Goal: Browse casually

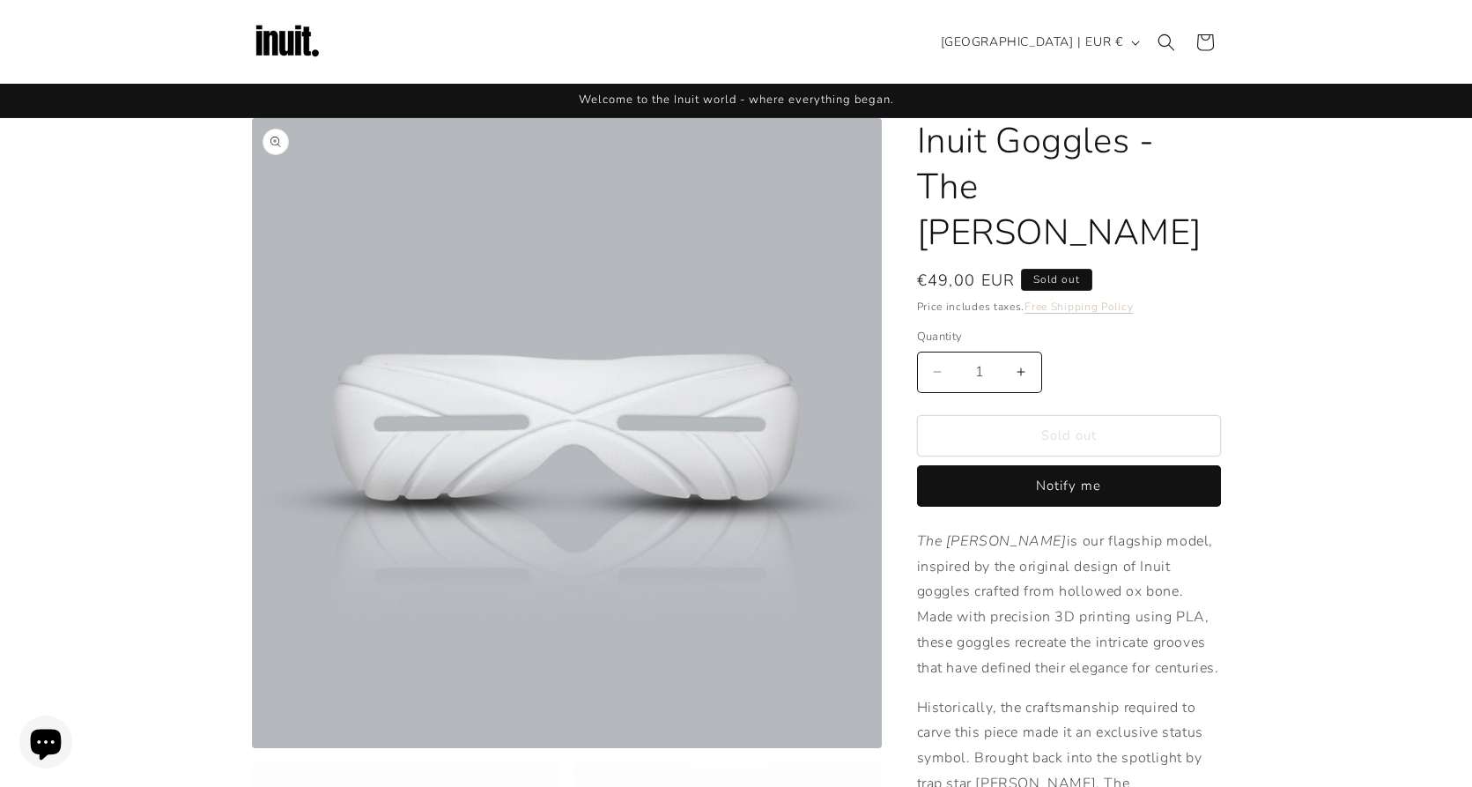
click at [252, 748] on button "Open media 1 in modal" at bounding box center [252, 748] width 0 height 0
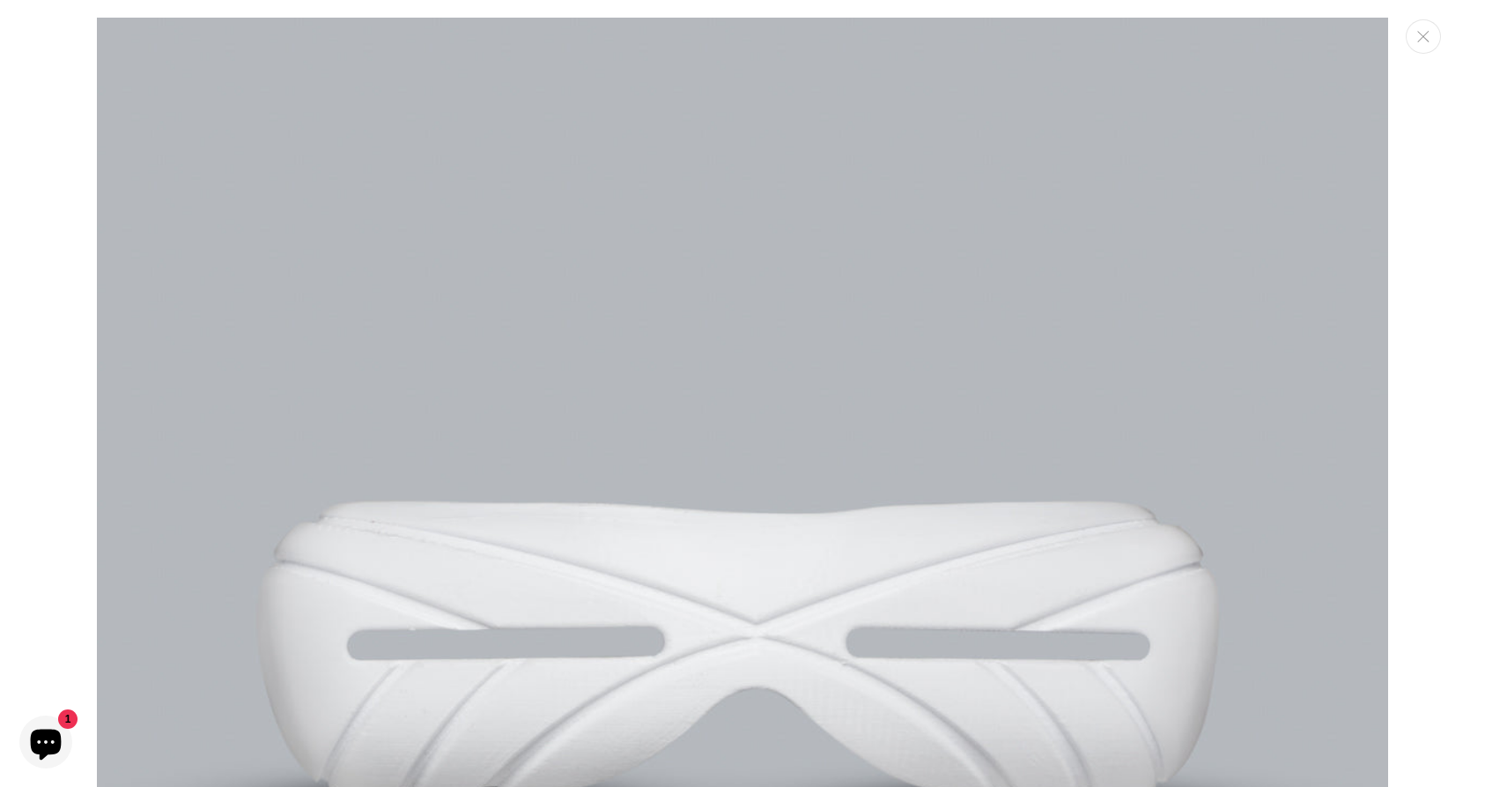
click at [730, 423] on img "Media gallery" at bounding box center [742, 663] width 1291 height 1291
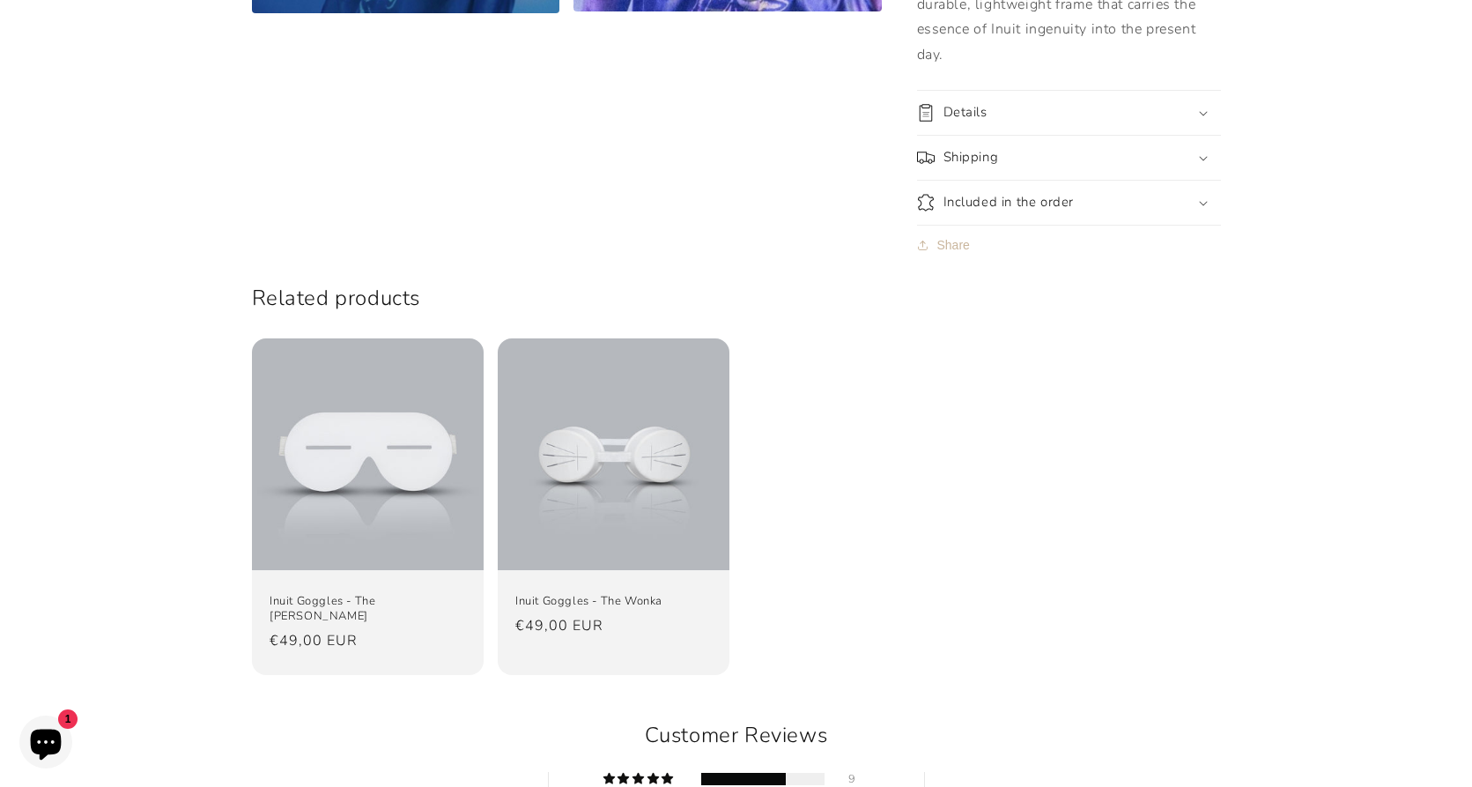
scroll to position [1974, 0]
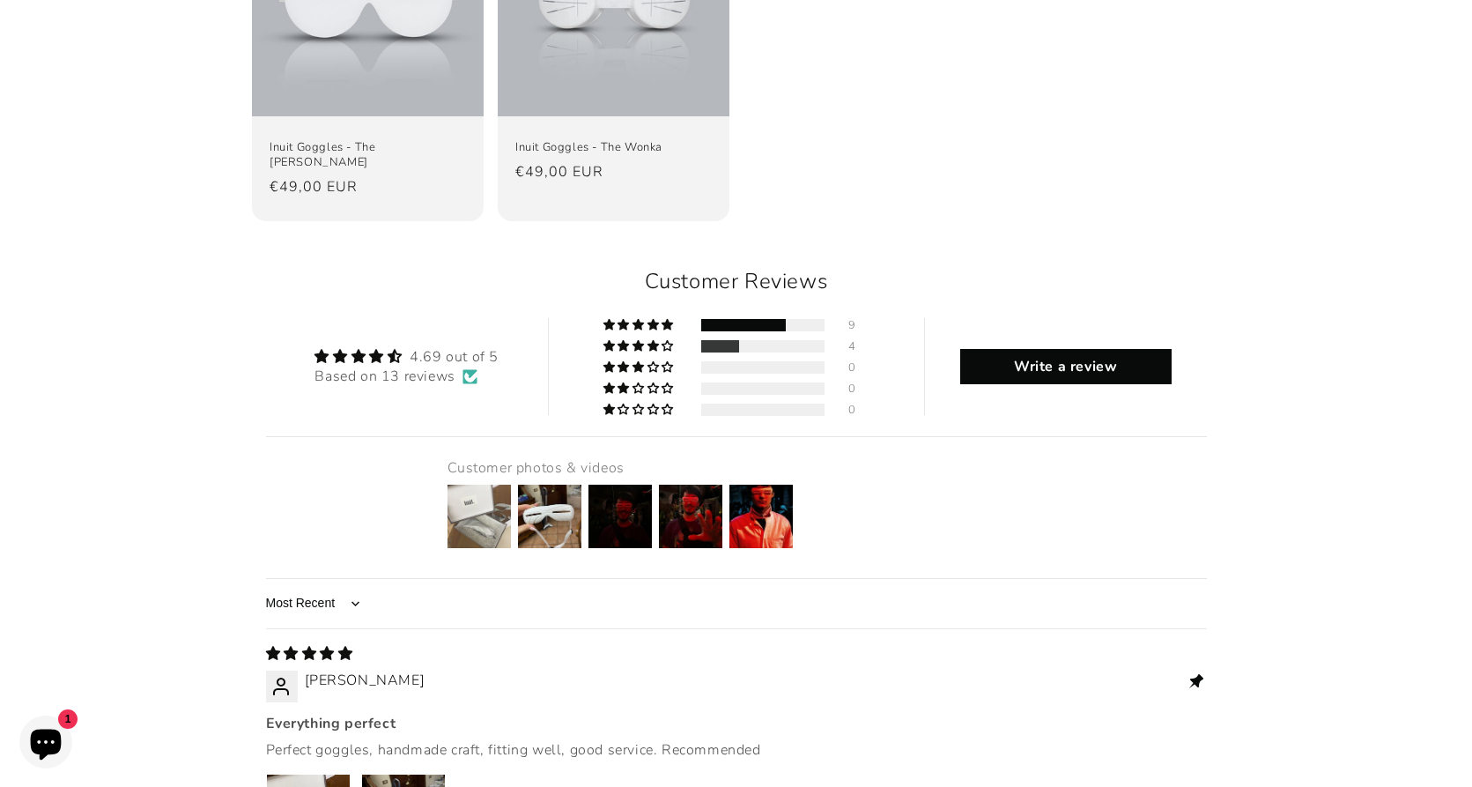
click at [473, 481] on img at bounding box center [479, 516] width 70 height 70
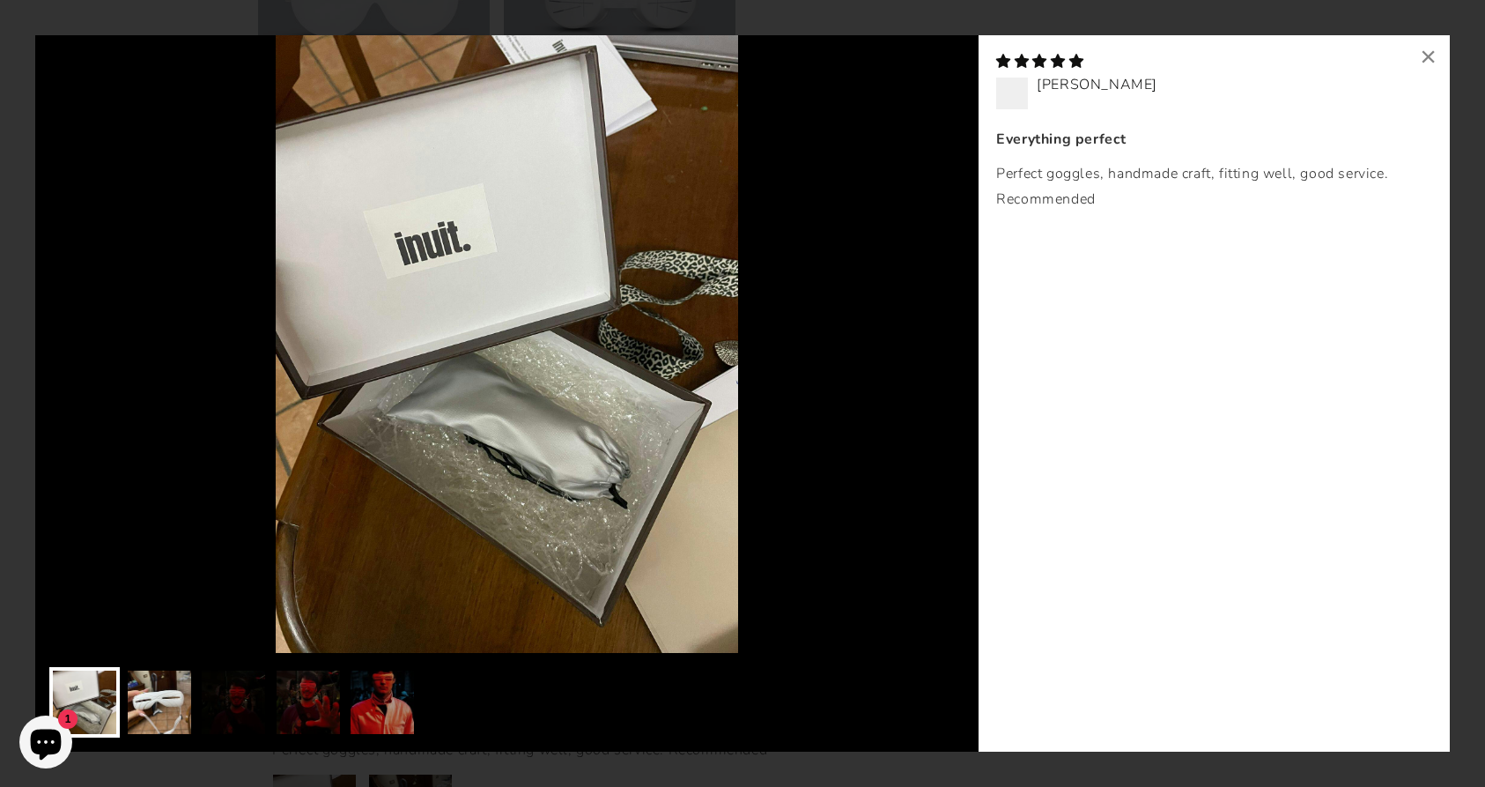
click at [145, 690] on img at bounding box center [159, 702] width 70 height 70
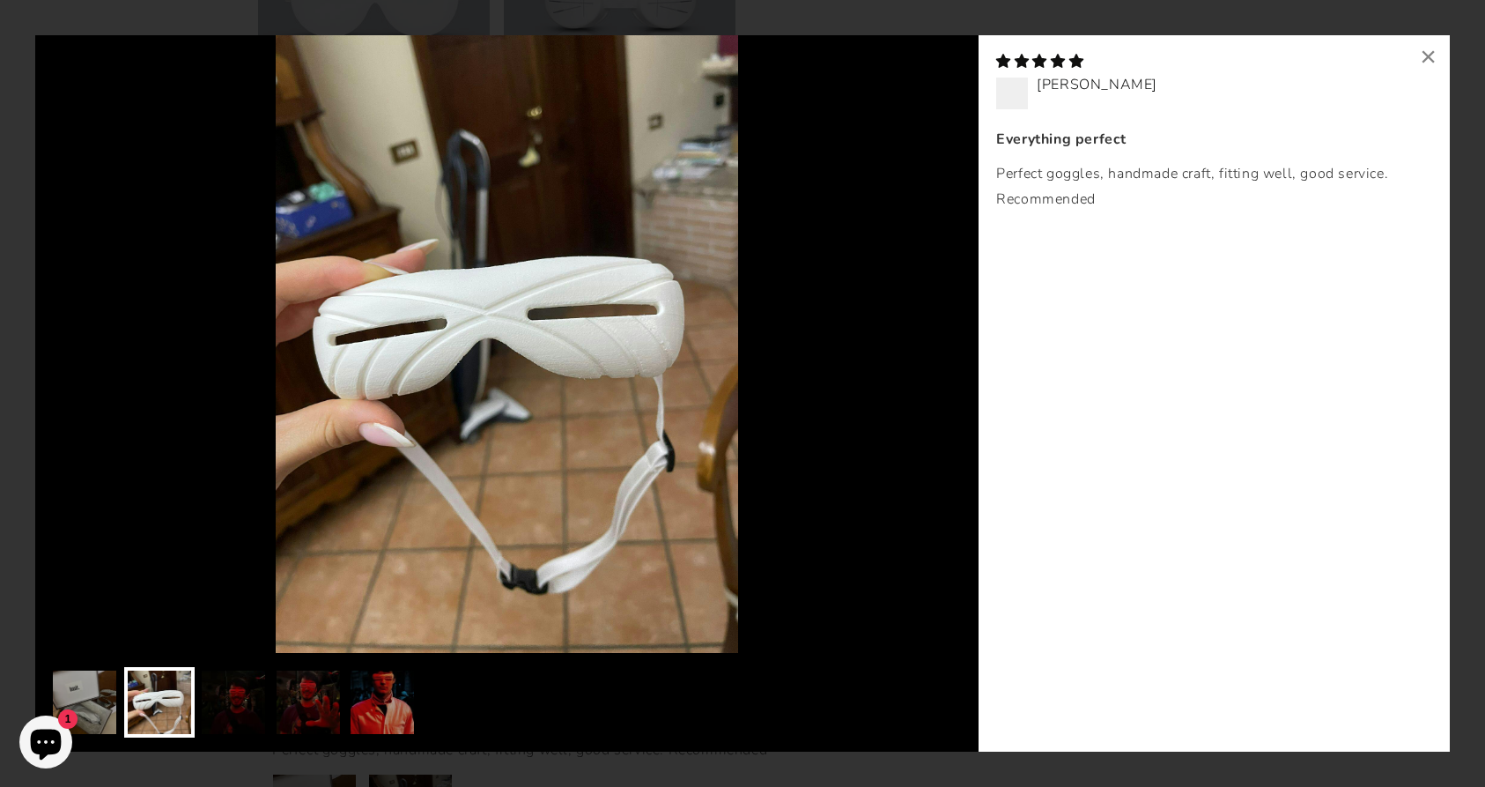
click at [228, 697] on img at bounding box center [233, 702] width 70 height 70
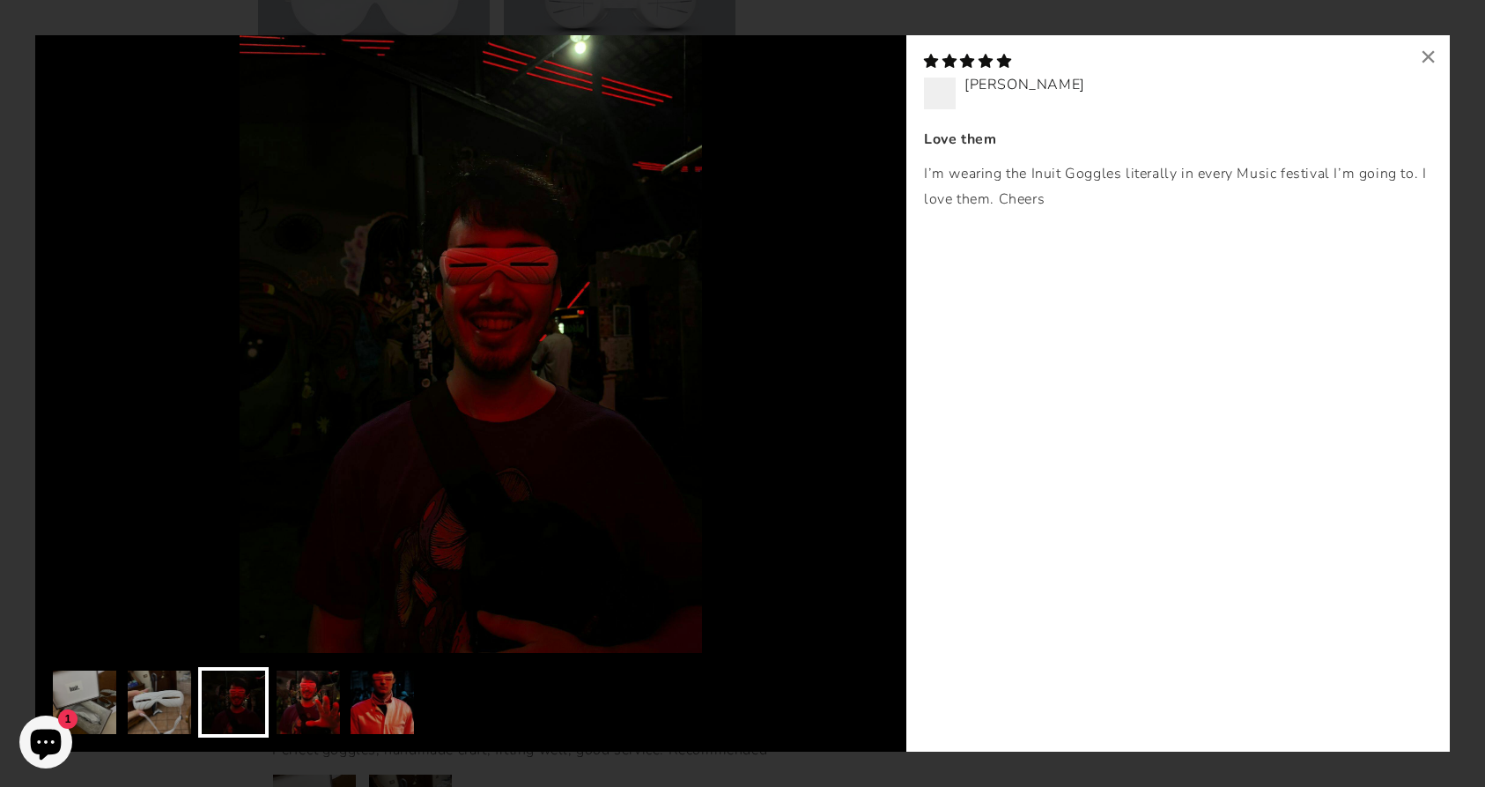
click at [326, 703] on img at bounding box center [308, 702] width 70 height 70
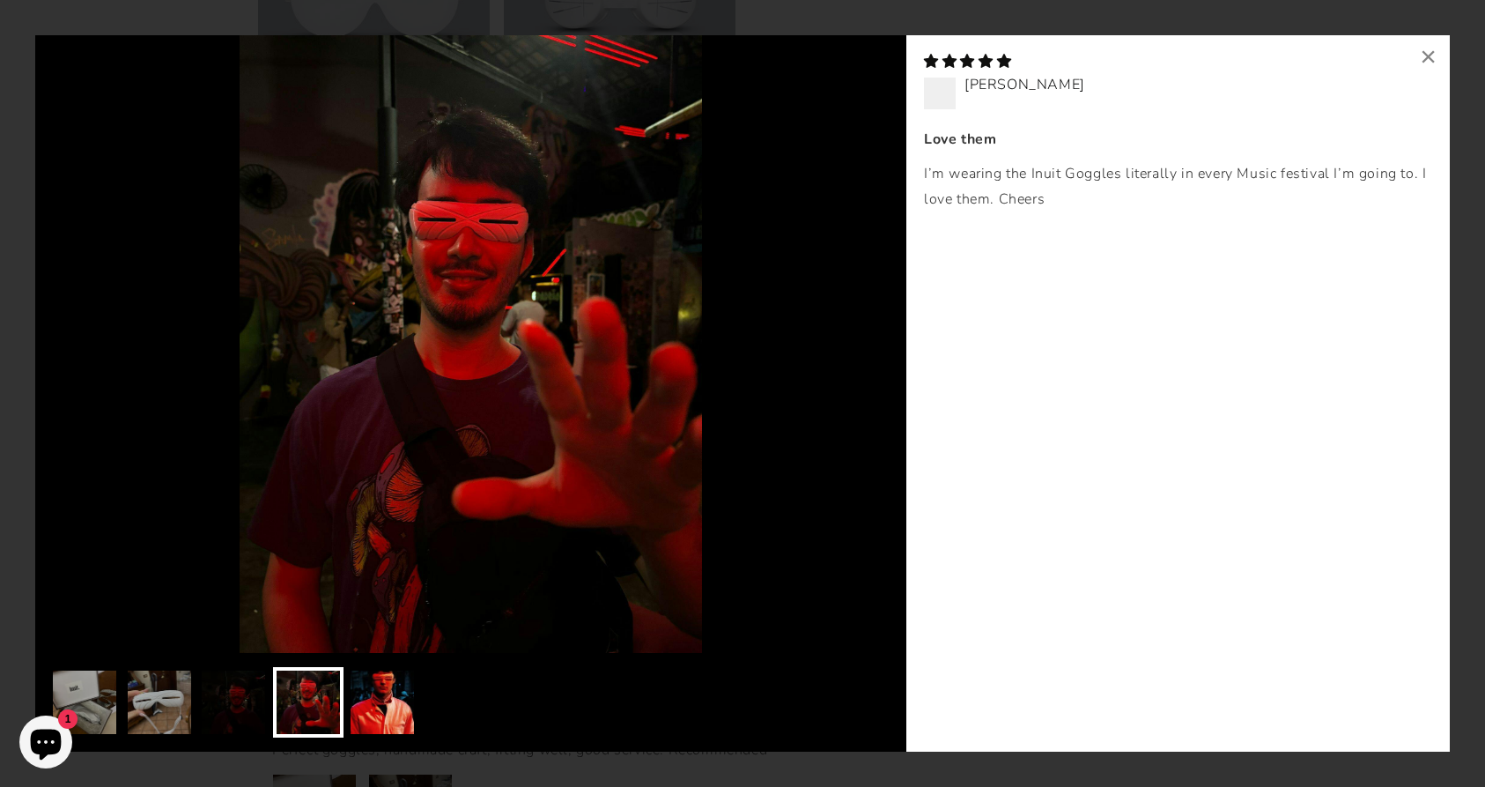
click at [388, 696] on img at bounding box center [382, 702] width 70 height 70
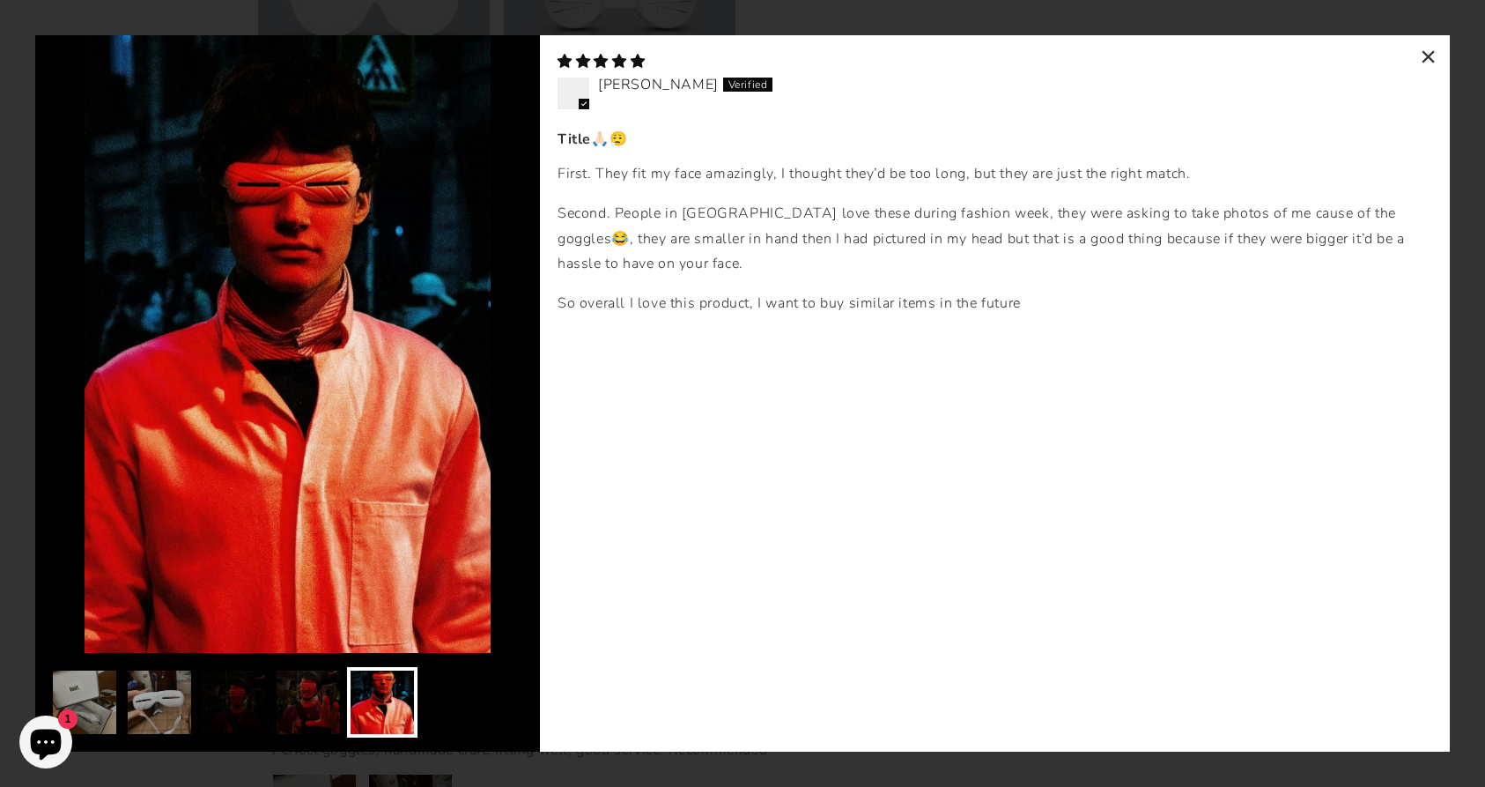
click at [1430, 52] on div "×" at bounding box center [1429, 56] width 42 height 42
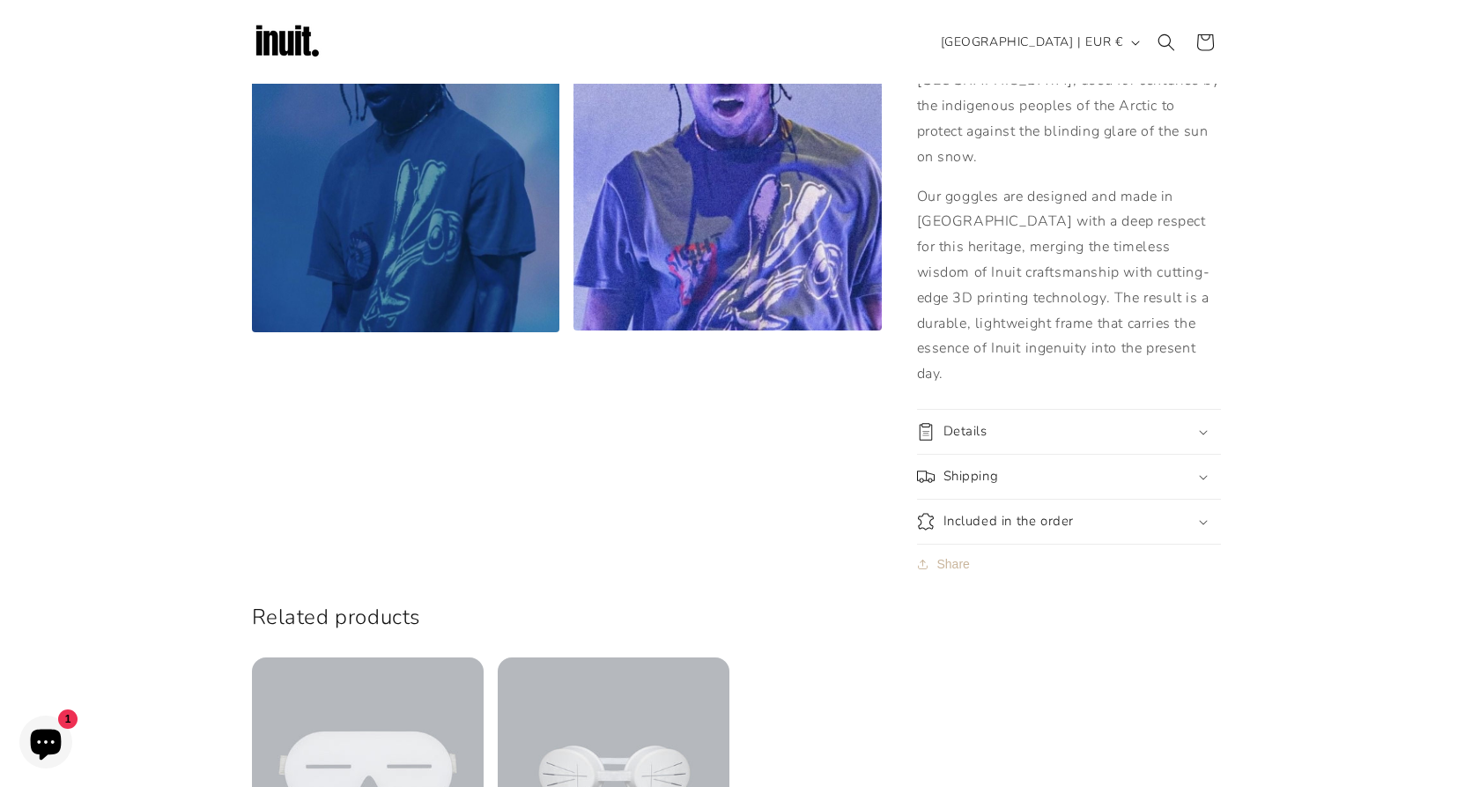
scroll to position [0, 0]
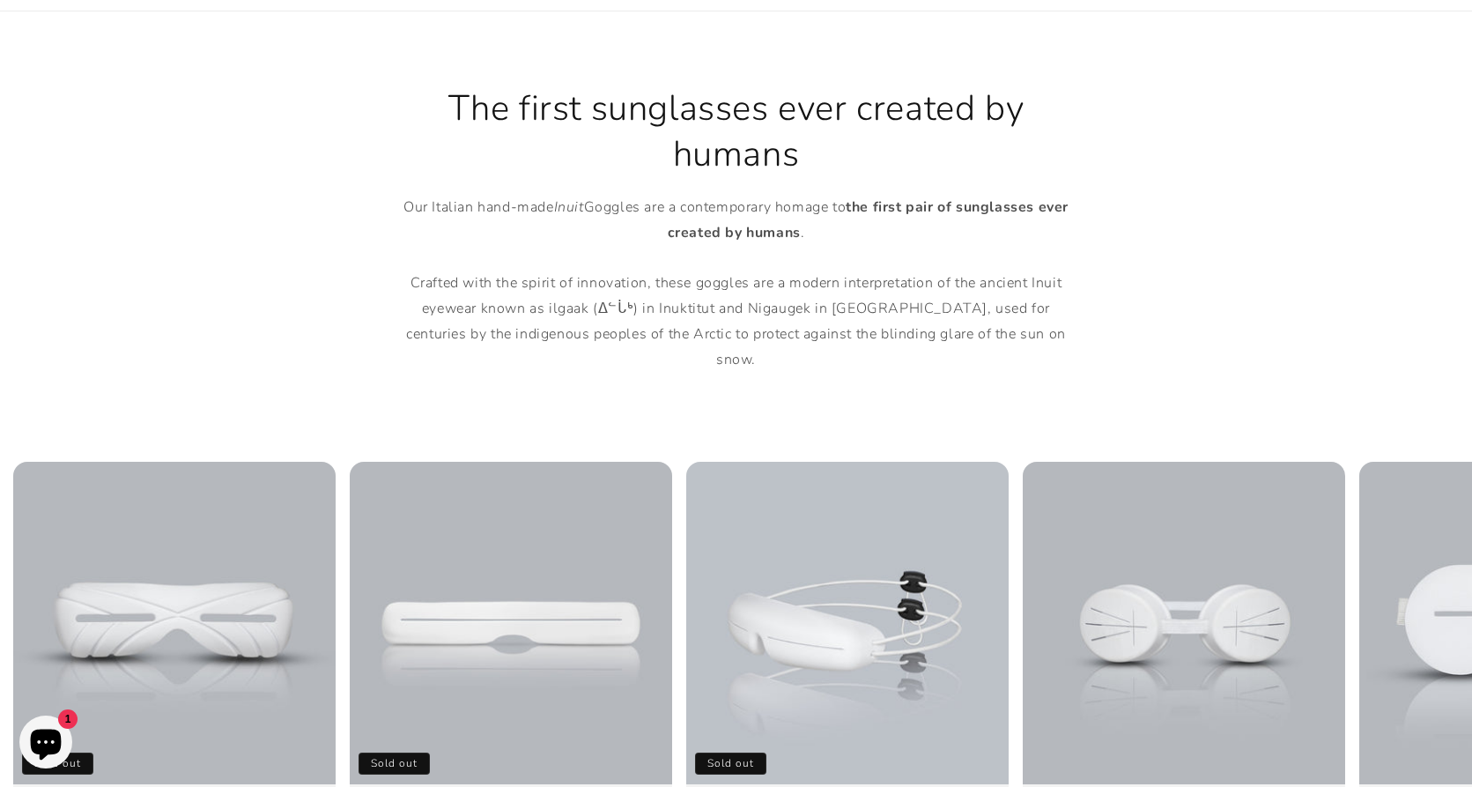
scroll to position [964, 0]
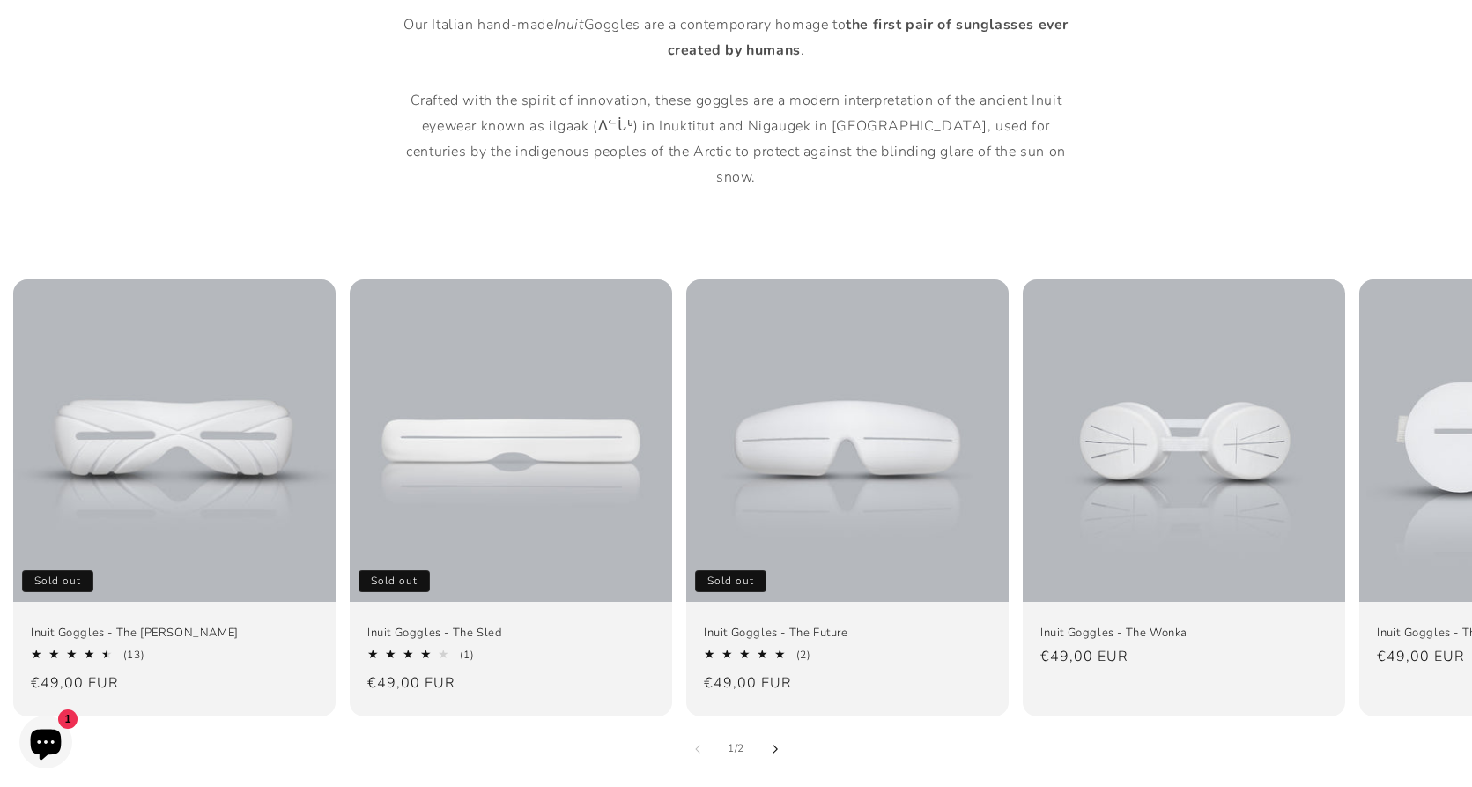
click at [777, 729] on button "Slide right" at bounding box center [775, 748] width 39 height 39
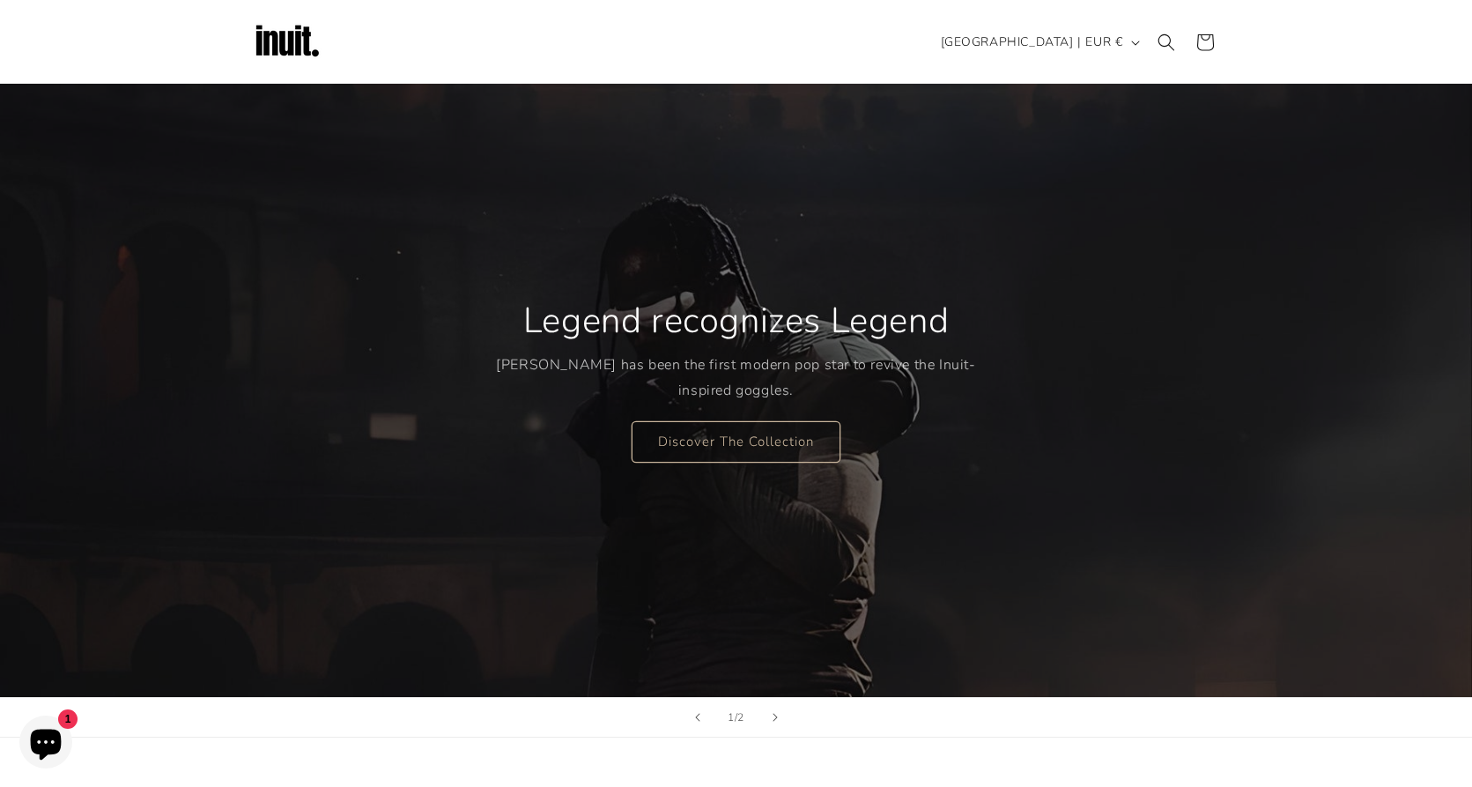
scroll to position [52, 0]
